Goal: Information Seeking & Learning: Learn about a topic

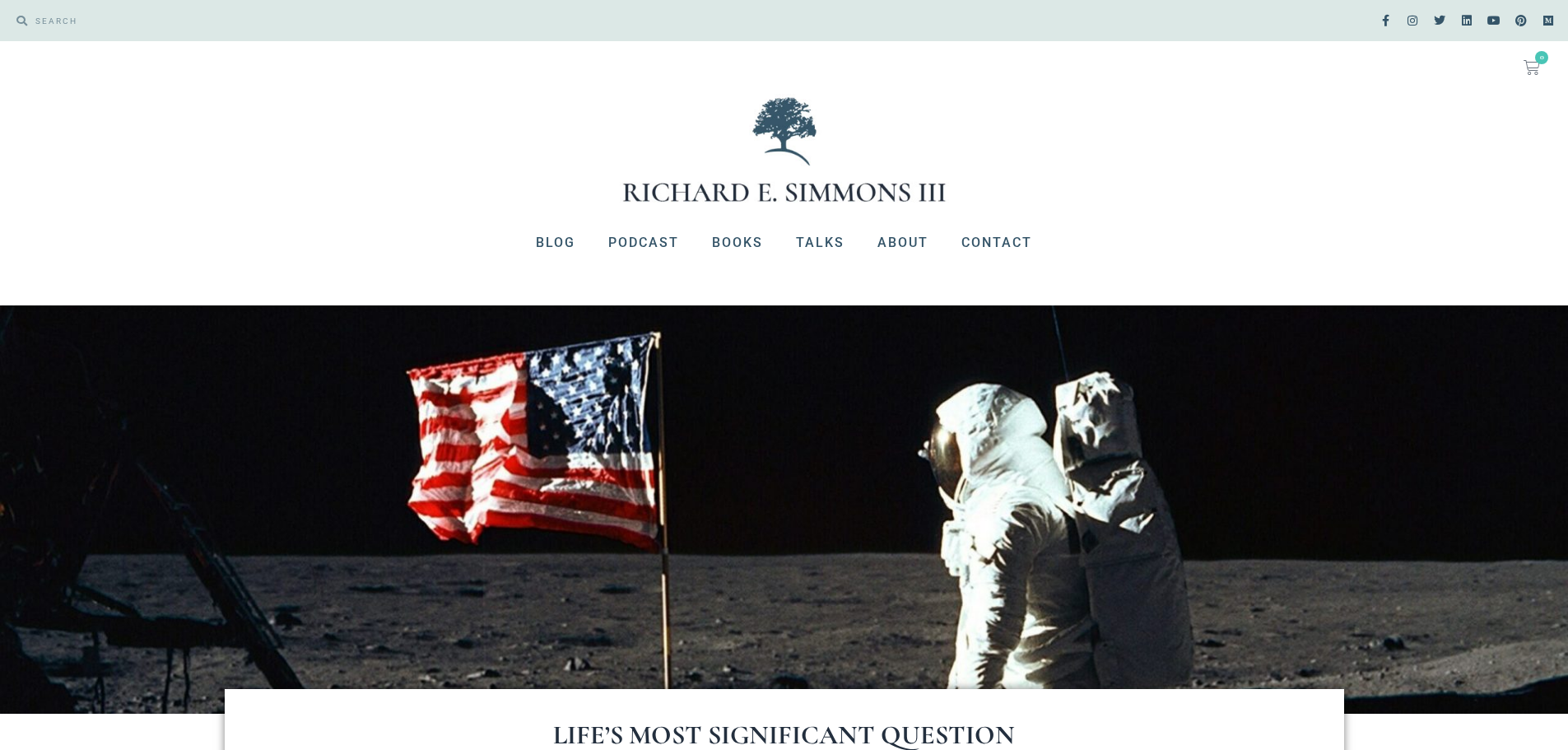
scroll to position [577, 0]
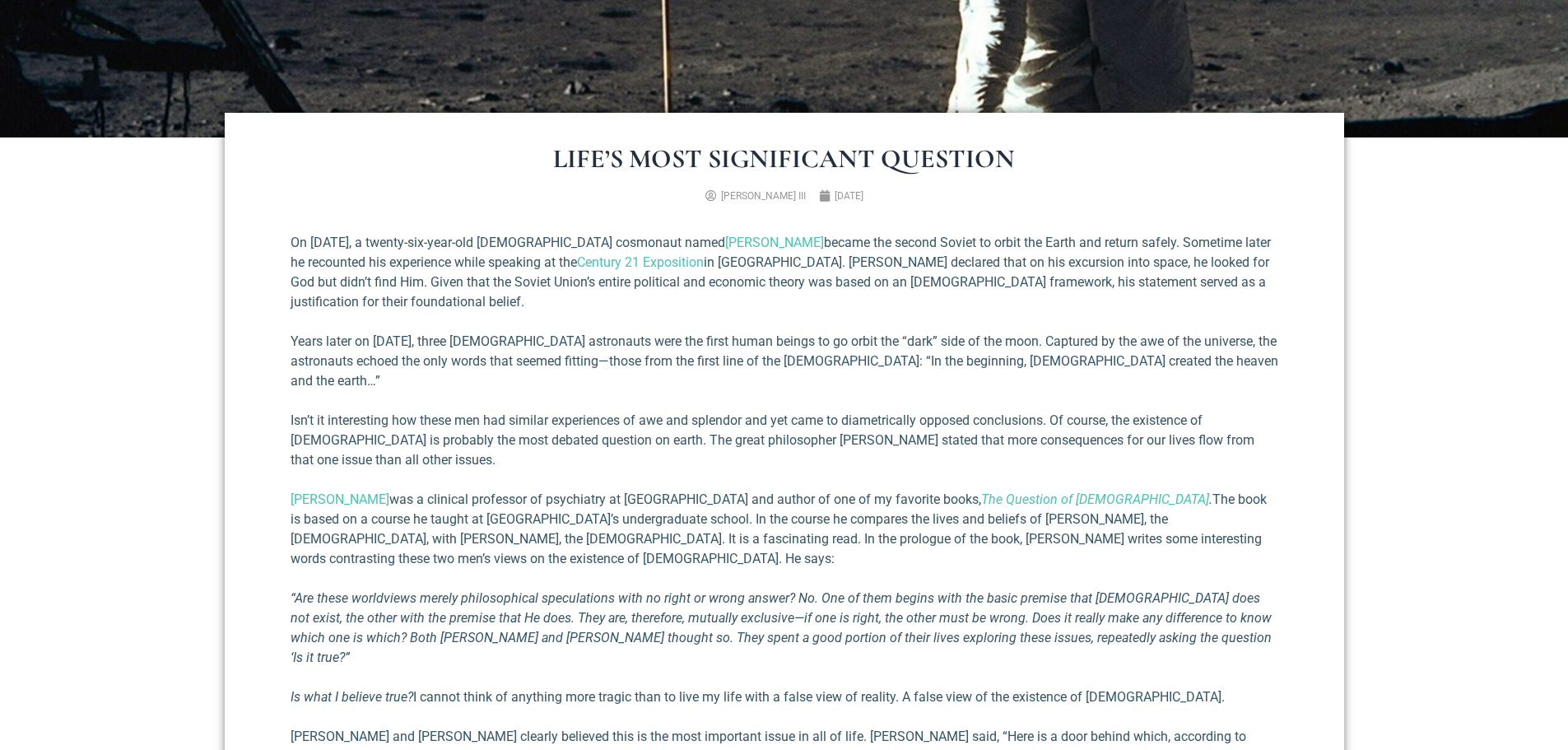
click at [875, 316] on div "On [DATE], a twenty-six-year-old [DEMOGRAPHIC_DATA] cosmonaut named [PERSON_NAM…" at bounding box center [784, 566] width 988 height 666
click at [912, 411] on p "Isn’t it interesting how these men had similar experiences of awe and splendor …" at bounding box center [784, 441] width 988 height 60
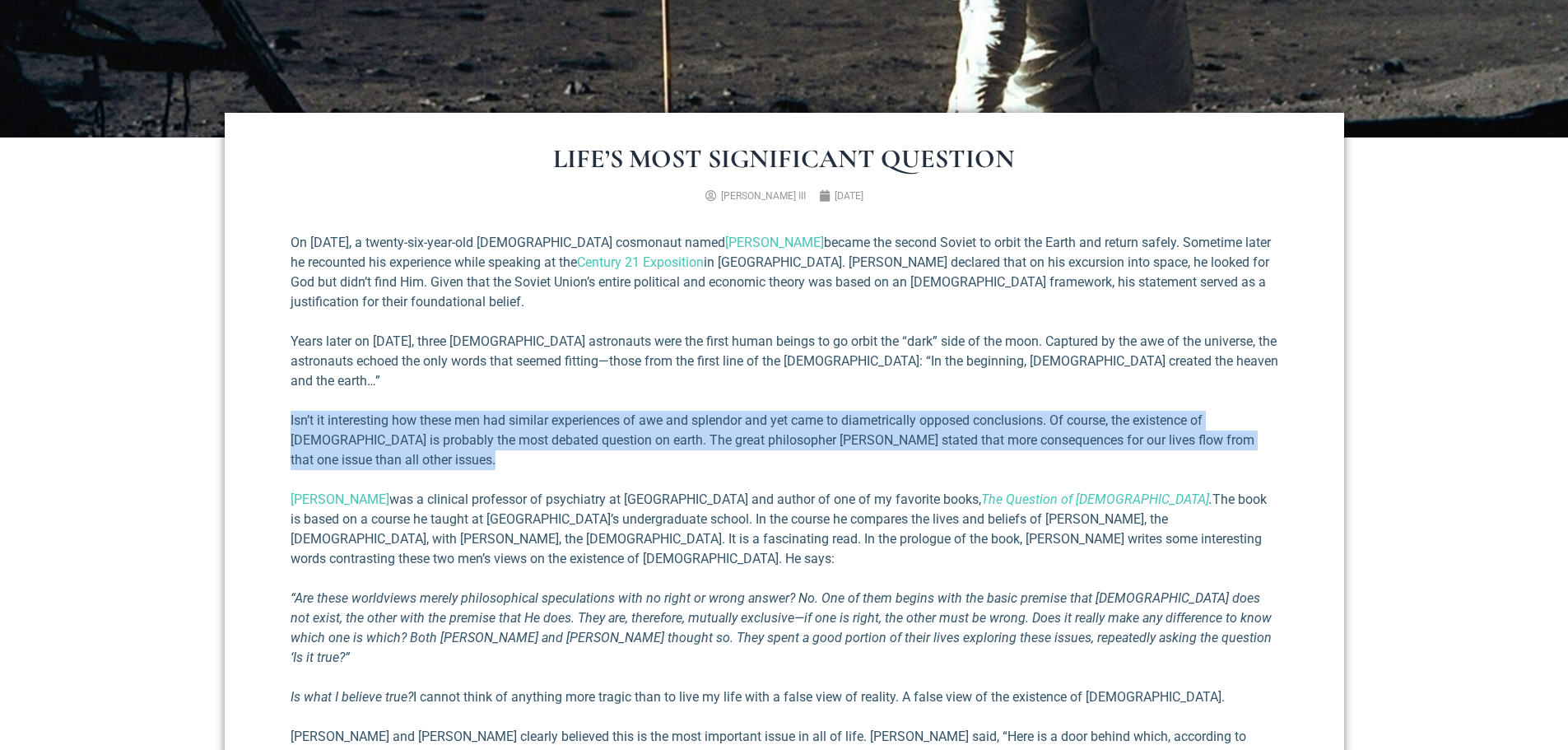
click at [912, 411] on p "Isn’t it interesting how these men had similar experiences of awe and splendor …" at bounding box center [784, 441] width 988 height 60
click at [916, 439] on p "Isn’t it interesting how these men had similar experiences of awe and splendor …" at bounding box center [784, 441] width 988 height 60
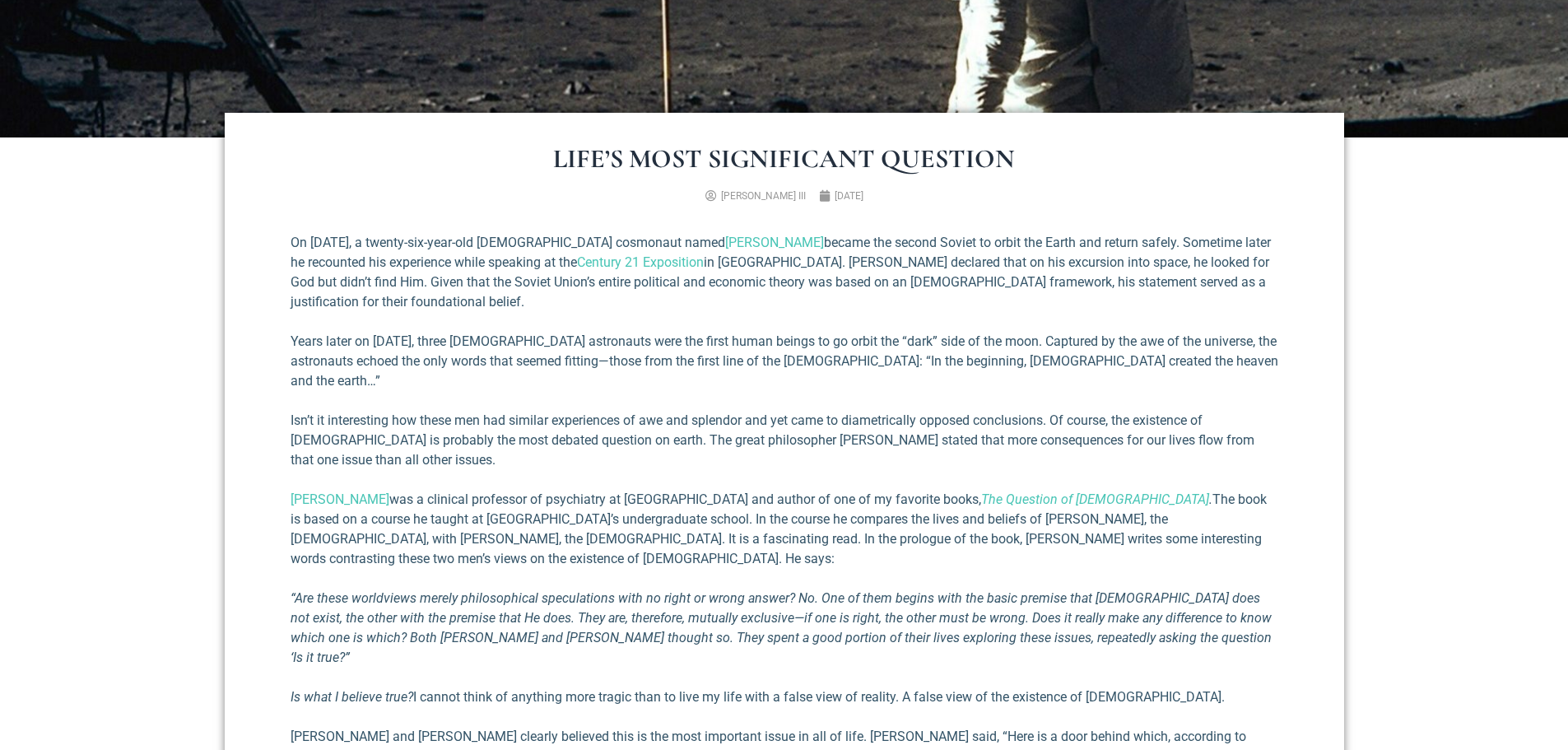
click at [820, 490] on p "[PERSON_NAME] was a clinical professor of psychiatry at [GEOGRAPHIC_DATA] and a…" at bounding box center [784, 530] width 988 height 79
click at [823, 490] on p "[PERSON_NAME] was a clinical professor of psychiatry at [GEOGRAPHIC_DATA] and a…" at bounding box center [784, 530] width 988 height 79
click at [525, 523] on p "[PERSON_NAME] was a clinical professor of psychiatry at [GEOGRAPHIC_DATA] and a…" at bounding box center [784, 530] width 988 height 79
click at [633, 590] on em "“Are these worldviews merely philosophical speculations with no right or wrong …" at bounding box center [781, 628] width 981 height 75
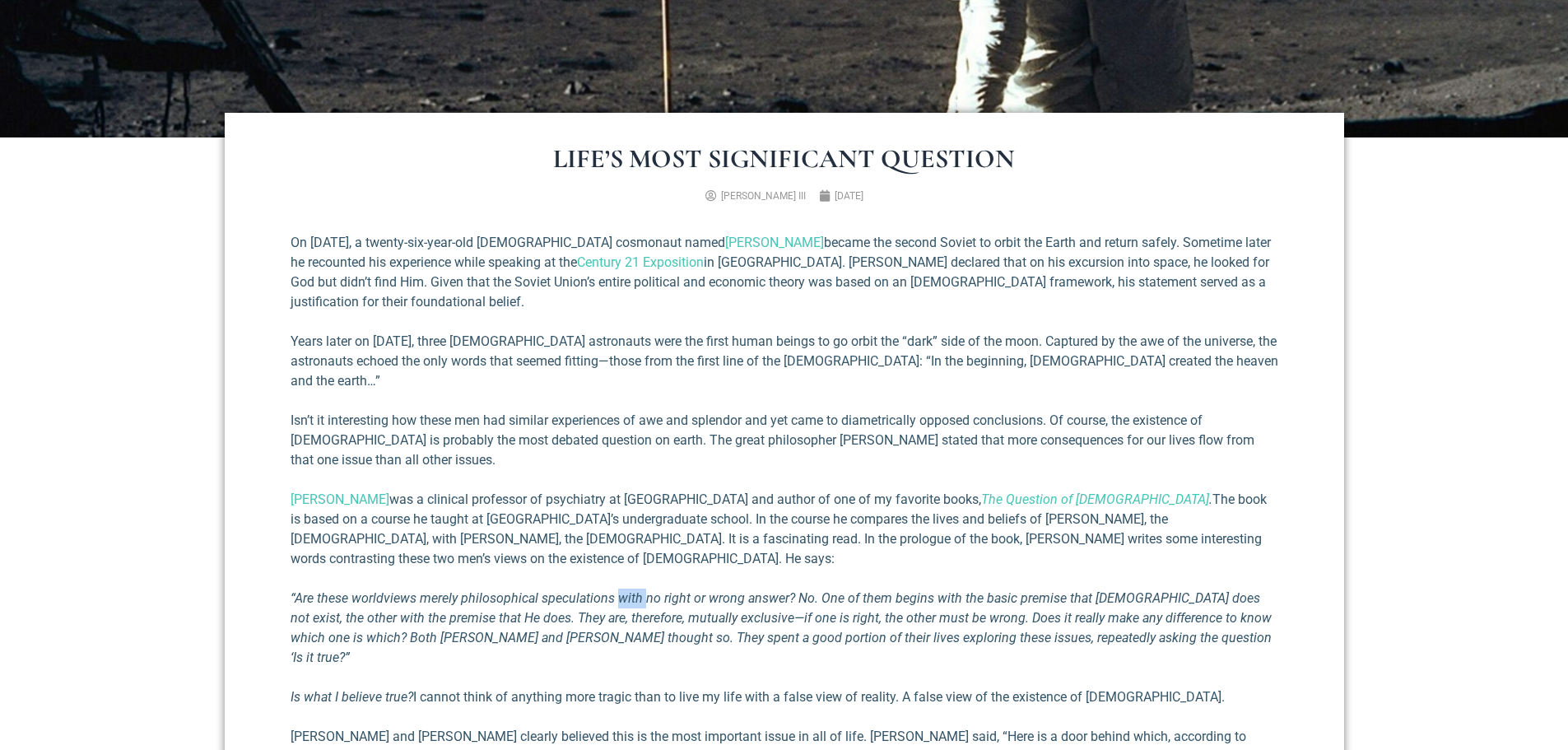
click at [633, 590] on em "“Are these worldviews merely philosophical speculations with no right or wrong …" at bounding box center [781, 628] width 981 height 75
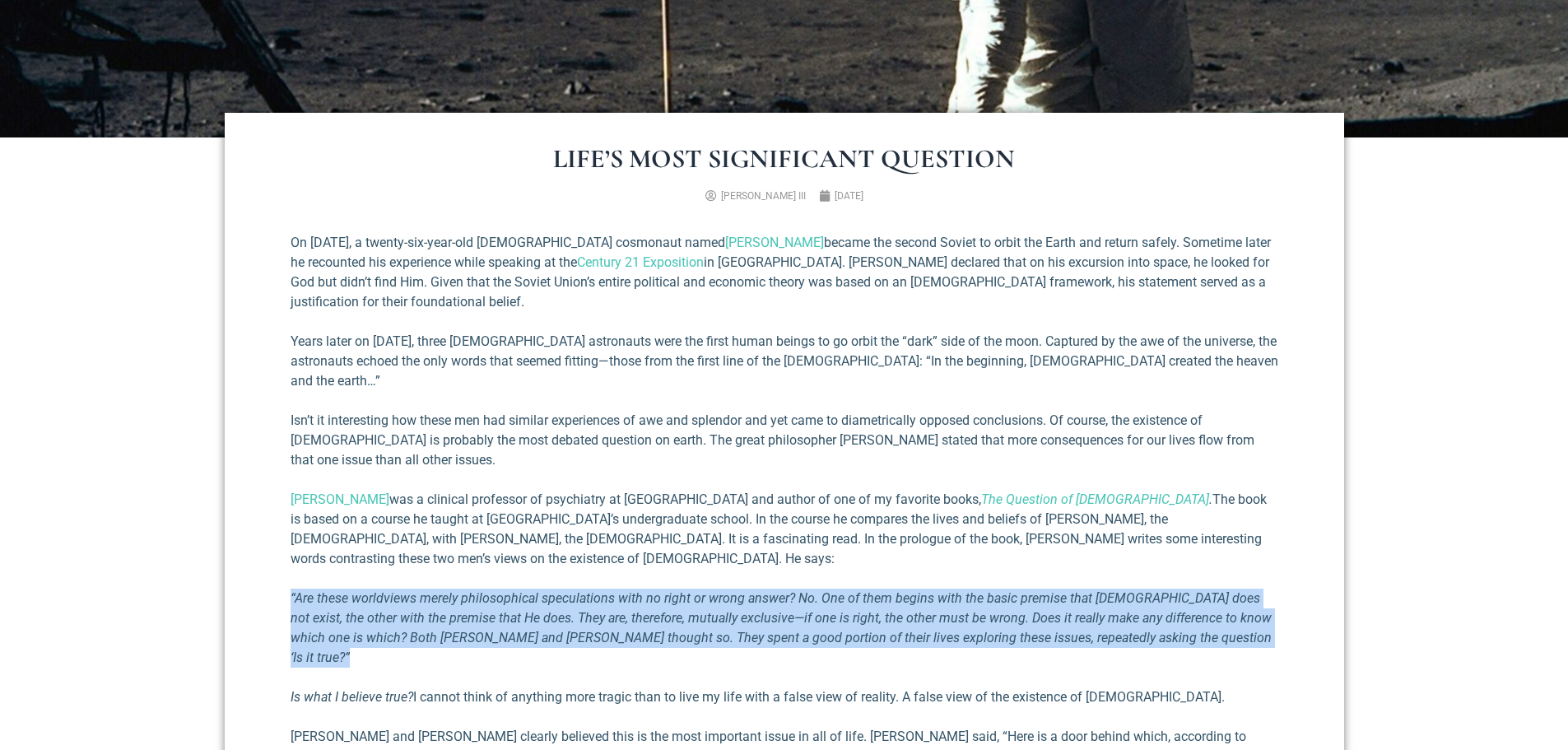
click at [633, 590] on em "“Are these worldviews merely philosophical speculations with no right or wrong …" at bounding box center [781, 628] width 981 height 75
click at [1007, 590] on em "“Are these worldviews merely philosophical speculations with no right or wrong …" at bounding box center [781, 628] width 981 height 75
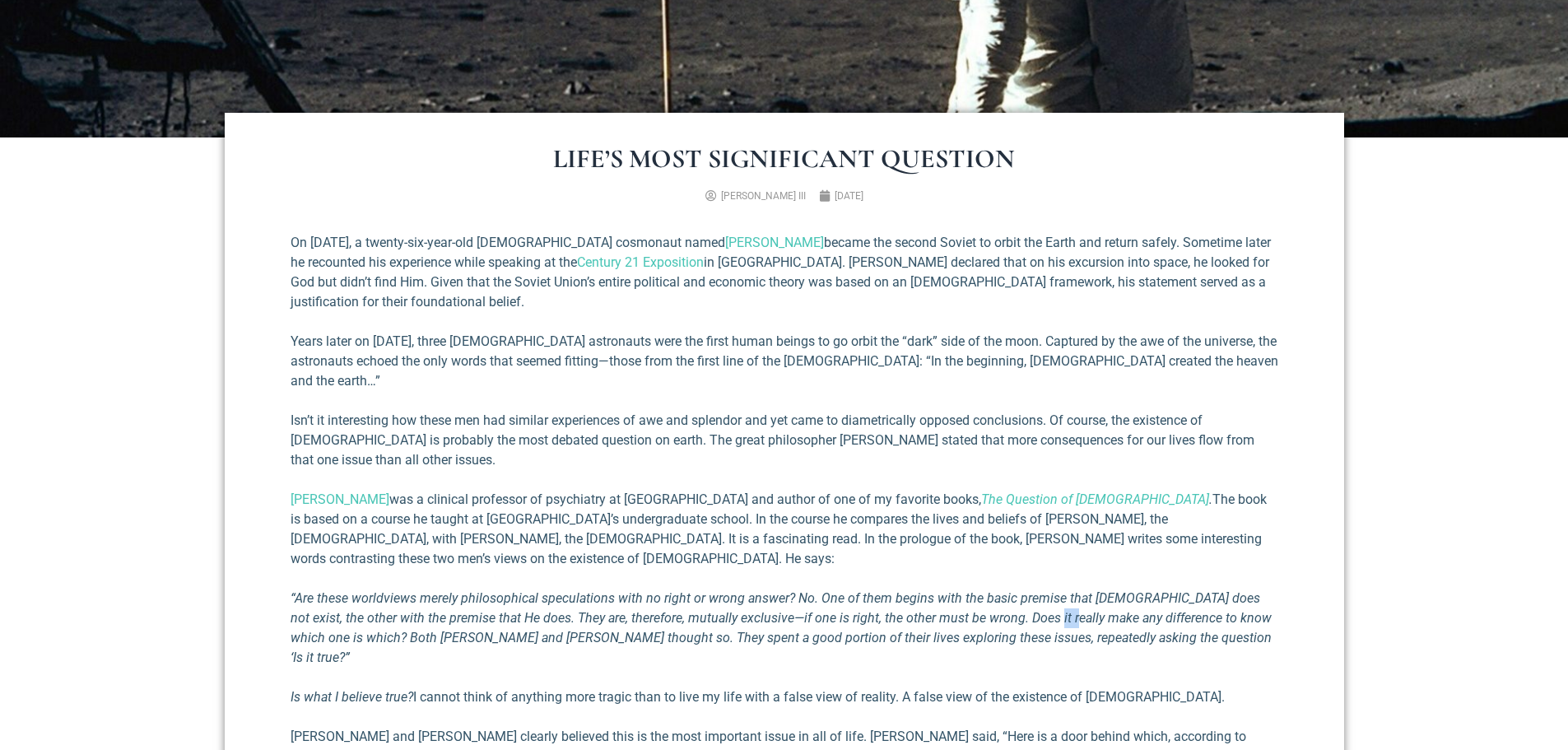
click at [1007, 590] on em "“Are these worldviews merely philosophical speculations with no right or wrong …" at bounding box center [781, 628] width 981 height 75
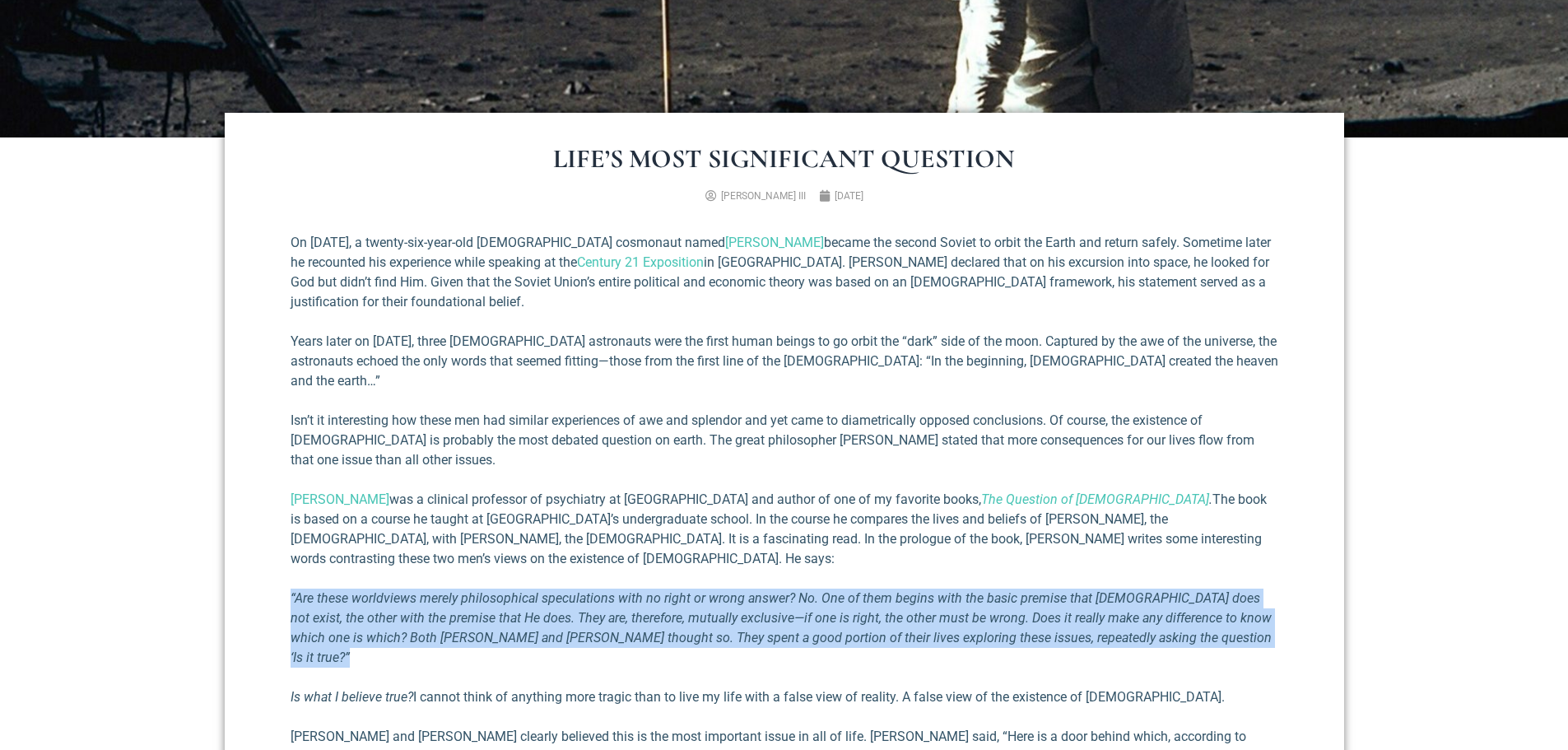
click at [1007, 590] on em "“Are these worldviews merely philosophical speculations with no right or wrong …" at bounding box center [781, 628] width 981 height 75
click at [813, 594] on em "“Are these worldviews merely philosophical speculations with no right or wrong …" at bounding box center [781, 628] width 981 height 75
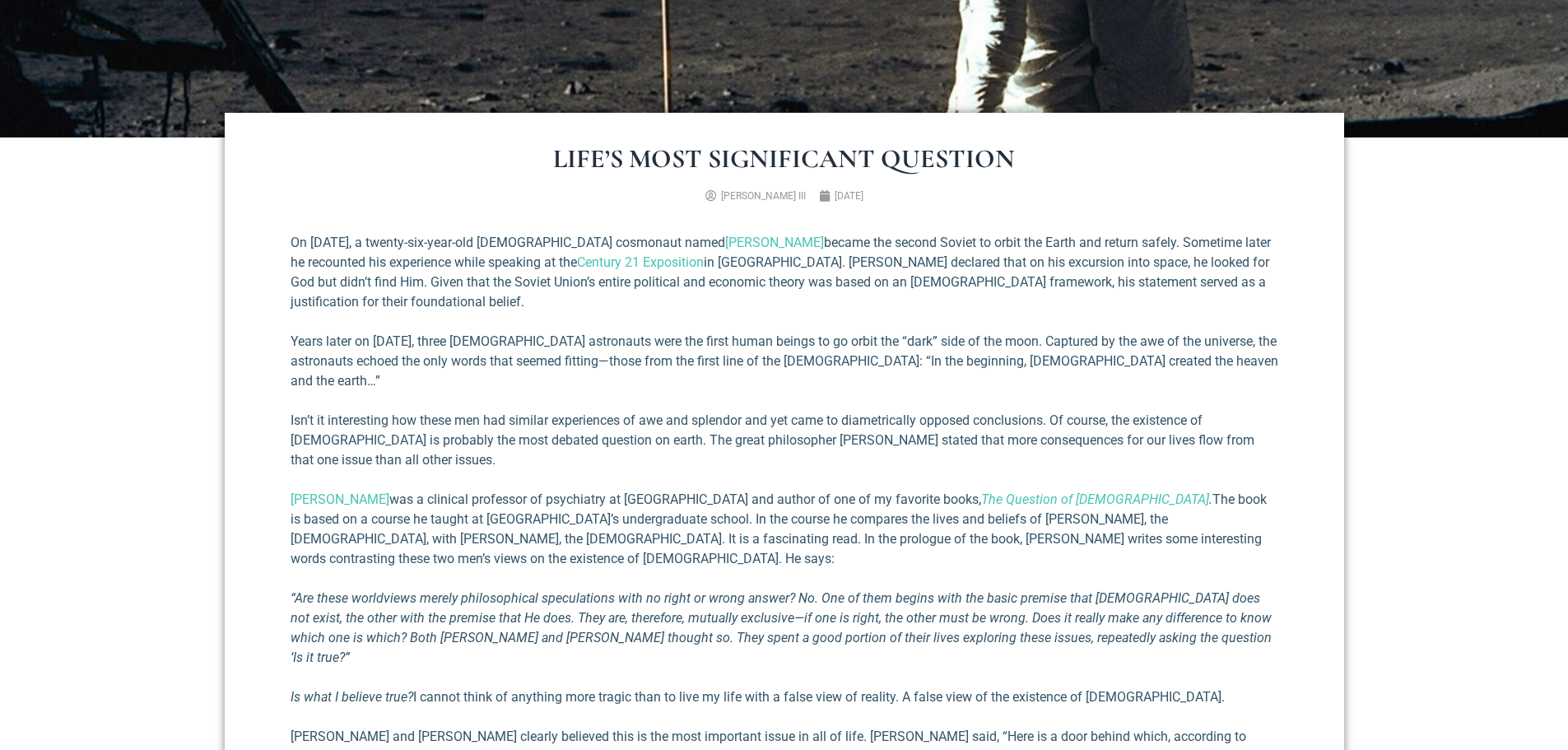
click at [920, 590] on em "“Are these worldviews merely philosophical speculations with no right or wrong …" at bounding box center [781, 628] width 981 height 75
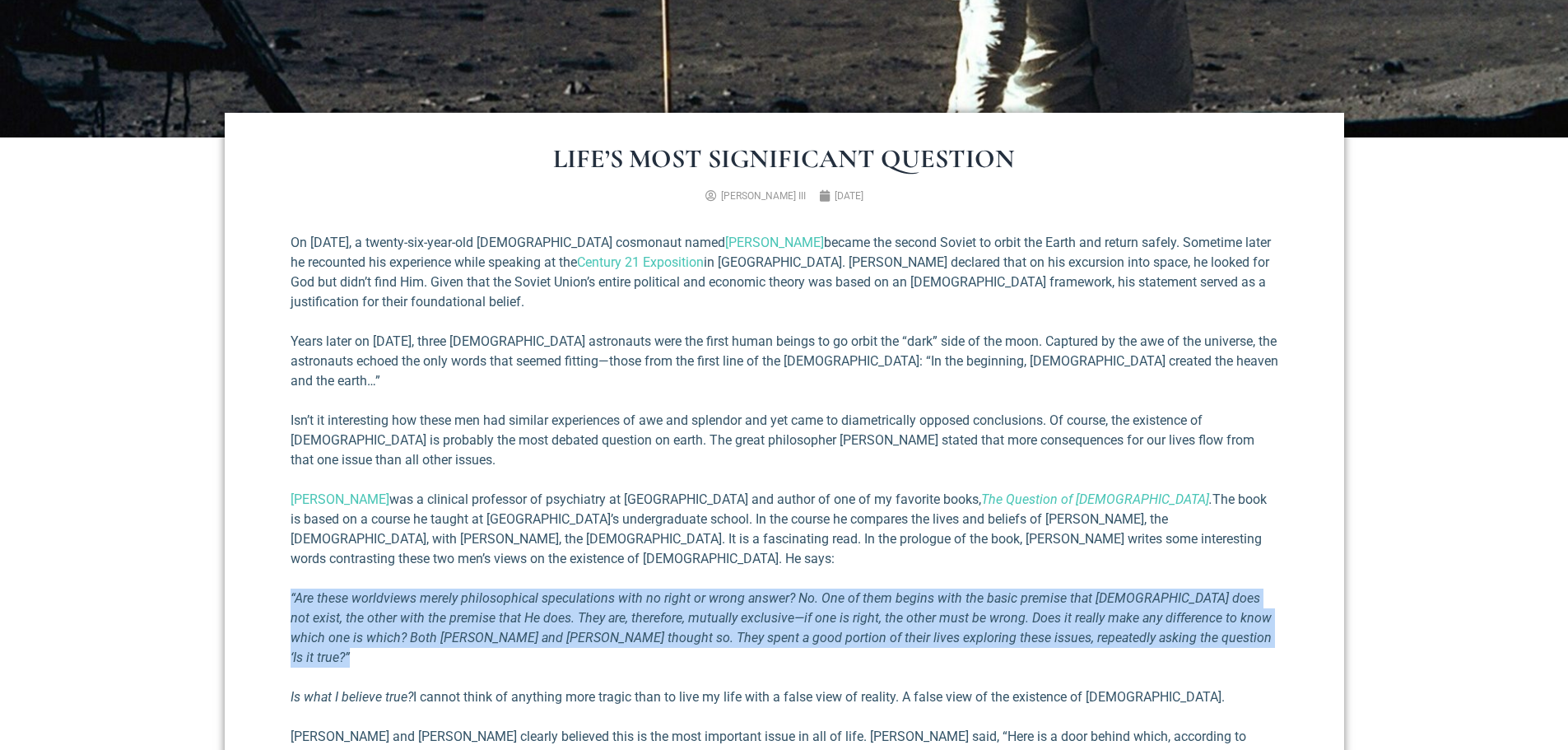
click at [920, 590] on em "“Are these worldviews merely philosophical speculations with no right or wrong …" at bounding box center [781, 628] width 981 height 75
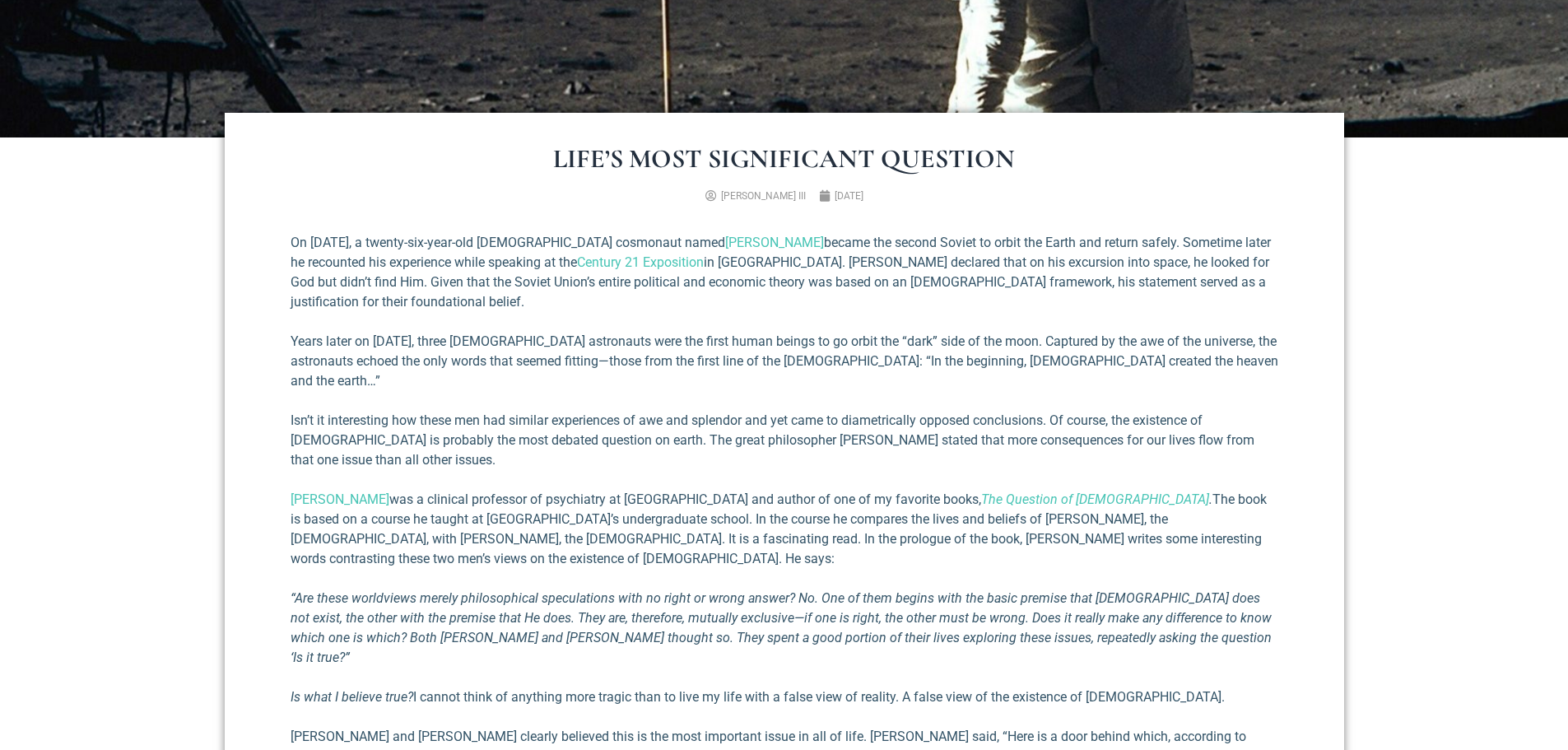
click at [893, 687] on p "Is what I believe true? I cannot think of anything more tragic than to live my …" at bounding box center [784, 697] width 988 height 20
